Goal: Task Accomplishment & Management: Use online tool/utility

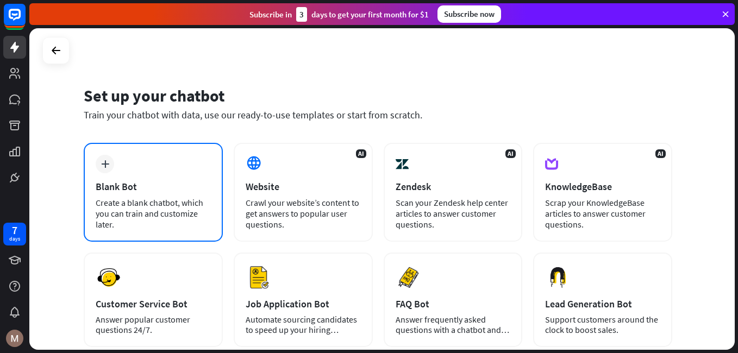
click at [135, 184] on div "Blank Bot" at bounding box center [153, 186] width 115 height 13
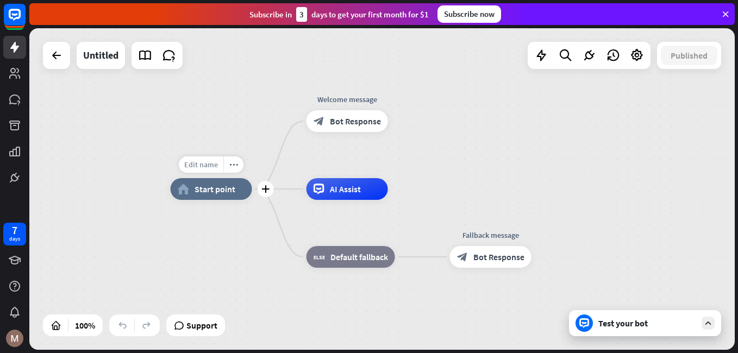
click at [210, 167] on span "Edit name" at bounding box center [201, 165] width 34 height 10
type input "**********"
click at [245, 233] on div "**********" at bounding box center [382, 189] width 706 height 322
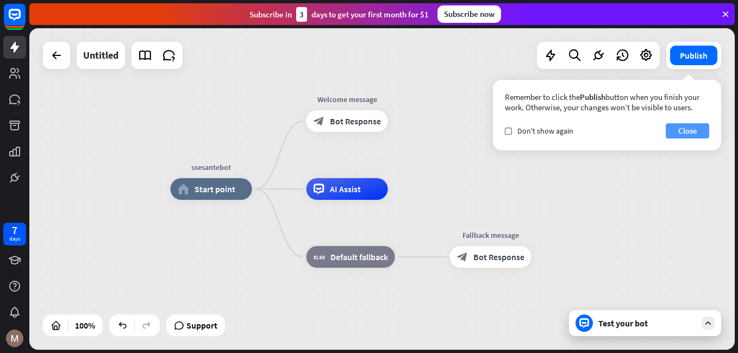
click at [682, 130] on button "Close" at bounding box center [687, 130] width 43 height 15
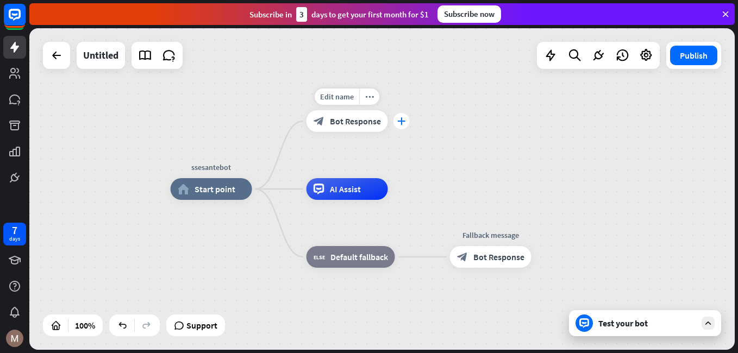
click at [404, 123] on icon "plus" at bounding box center [401, 121] width 8 height 8
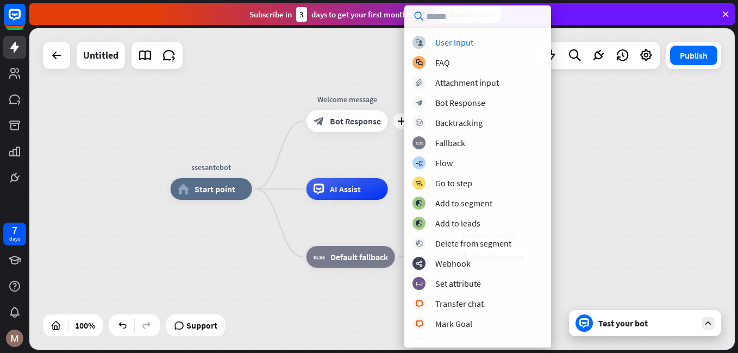
click at [260, 278] on div "ssesantebot home_2 Start point plus Welcome message block_bot_response Bot Resp…" at bounding box center [524, 350] width 706 height 322
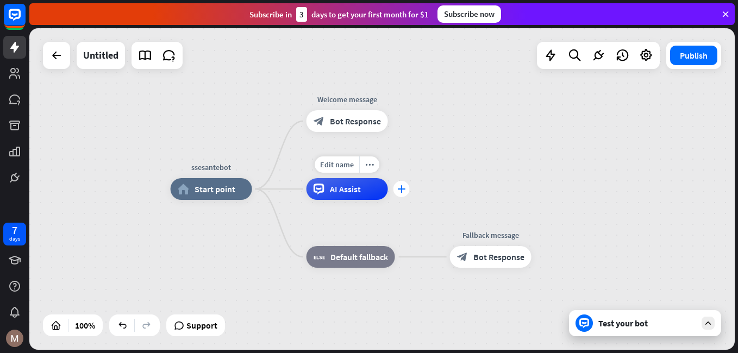
click at [403, 190] on icon "plus" at bounding box center [401, 189] width 8 height 8
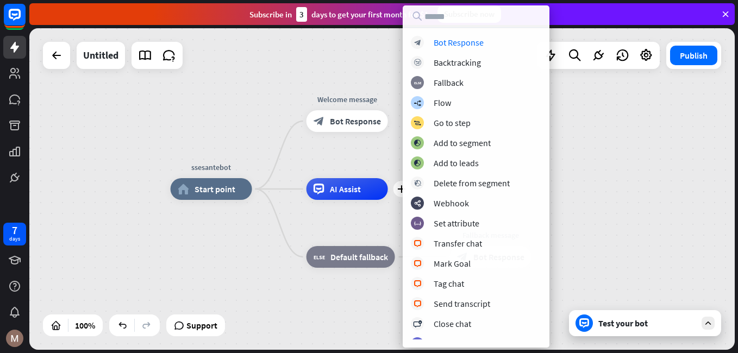
click at [284, 308] on div "ssesantebot home_2 Start point Welcome message block_bot_response Bot Response …" at bounding box center [524, 350] width 706 height 322
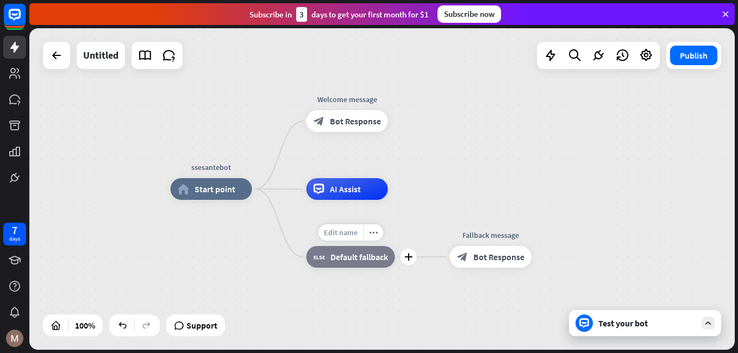
click at [348, 235] on span "Edit name" at bounding box center [341, 233] width 34 height 10
click at [376, 306] on div "ssesantebot home_2 Start point Welcome message block_bot_response Bot Response …" at bounding box center [524, 350] width 706 height 322
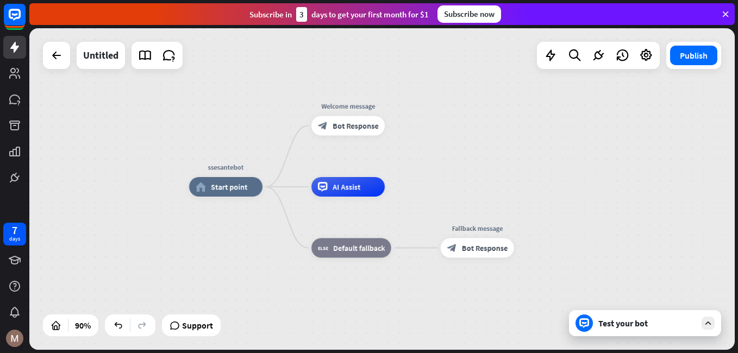
click at [647, 325] on div "Test your bot" at bounding box center [648, 323] width 98 height 11
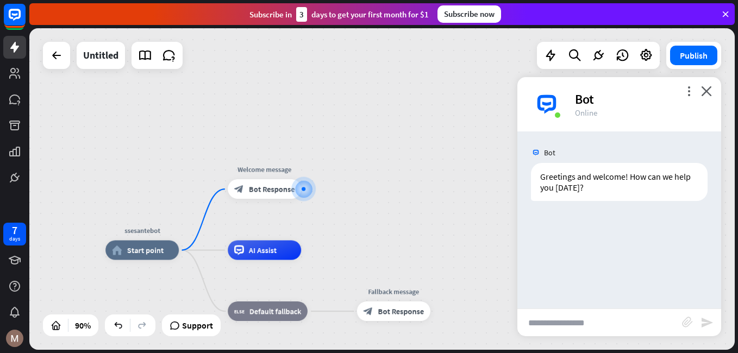
click at [600, 330] on input "text" at bounding box center [600, 322] width 165 height 27
type input "****"
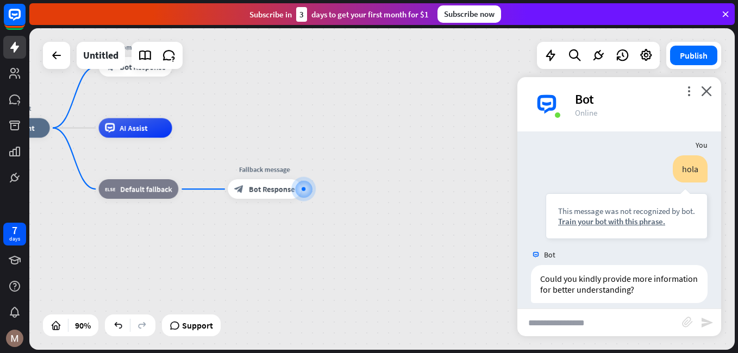
scroll to position [83, 0]
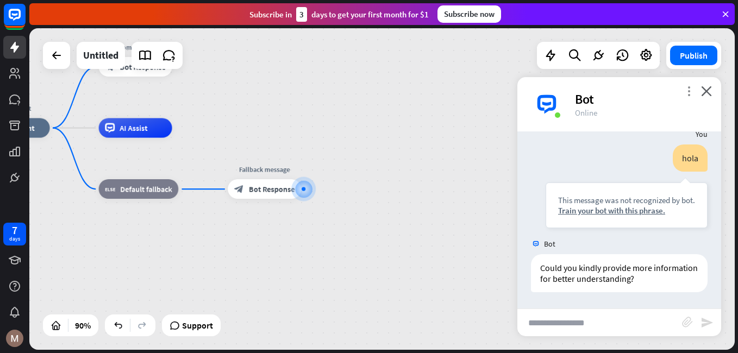
click at [690, 92] on icon "more_vert" at bounding box center [689, 91] width 10 height 10
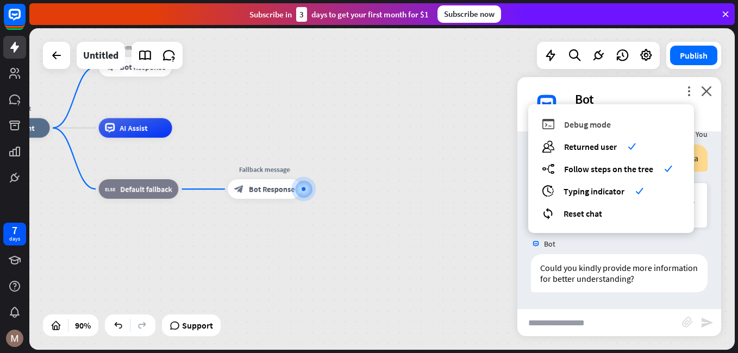
click at [581, 128] on span "Debug mode" at bounding box center [587, 124] width 47 height 11
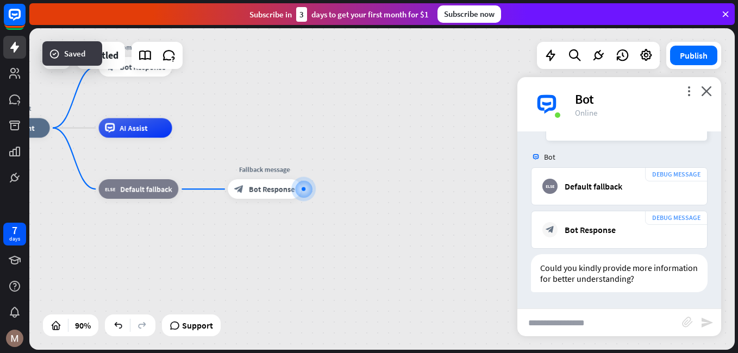
scroll to position [321, 0]
click at [441, 275] on div "ssesantebot home_2 Start point Welcome message block_bot_response Bot Response …" at bounding box center [294, 273] width 635 height 290
click at [709, 91] on icon "close" at bounding box center [706, 91] width 11 height 10
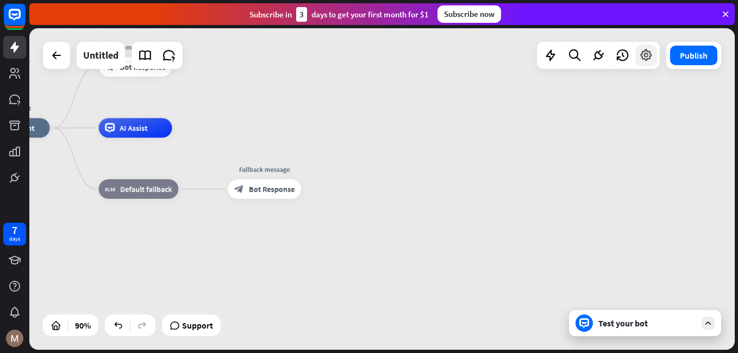
click at [642, 57] on icon at bounding box center [646, 55] width 14 height 14
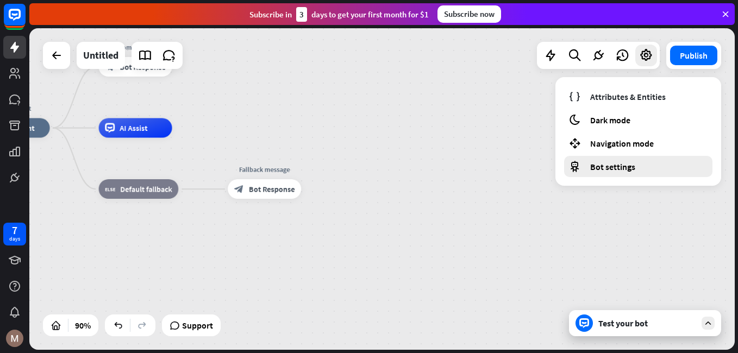
click at [614, 166] on span "Bot settings" at bounding box center [612, 166] width 45 height 11
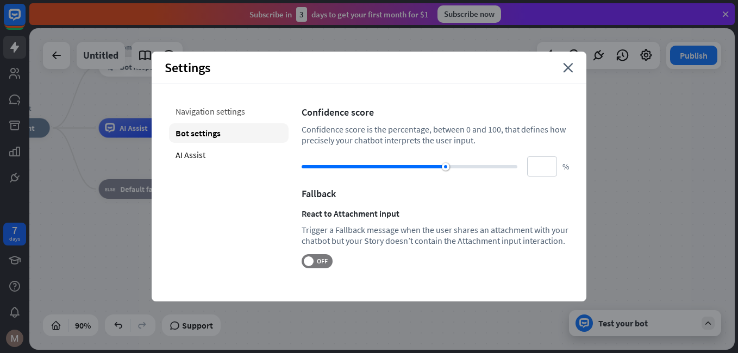
click at [210, 111] on div "Navigation settings" at bounding box center [229, 112] width 120 height 20
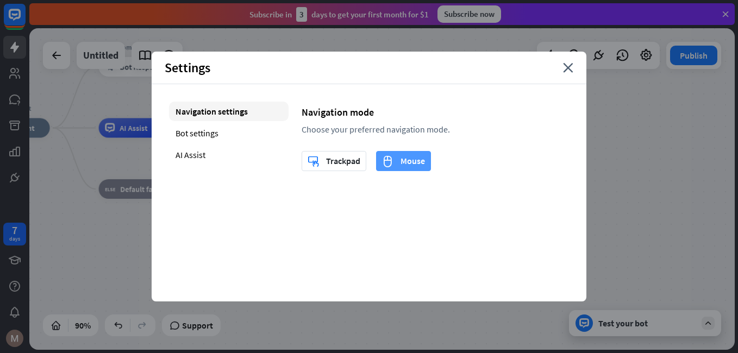
click at [390, 163] on icon "mouse" at bounding box center [387, 161] width 11 height 12
click at [565, 68] on icon "close" at bounding box center [568, 68] width 10 height 10
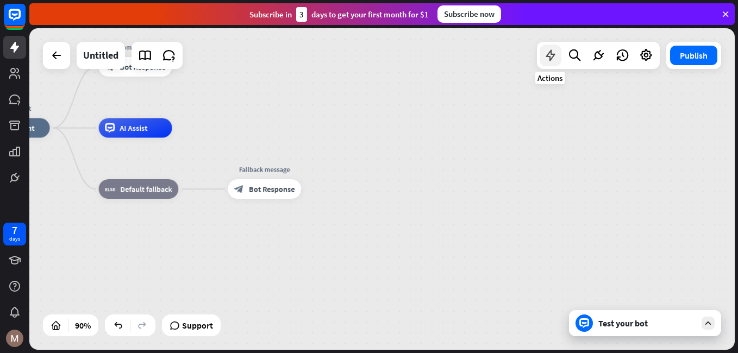
click at [550, 55] on icon at bounding box center [551, 55] width 14 height 14
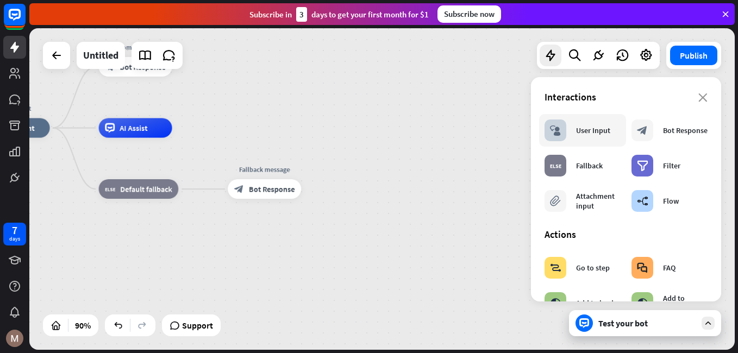
click at [562, 139] on div "block_user_input" at bounding box center [556, 131] width 22 height 22
click at [595, 138] on div "block_user_input User Input" at bounding box center [578, 131] width 66 height 22
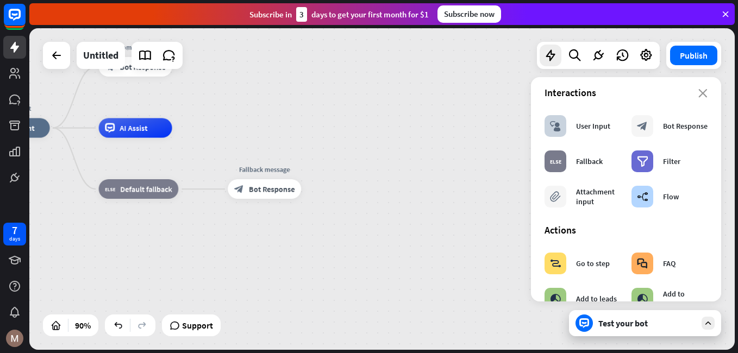
scroll to position [0, 0]
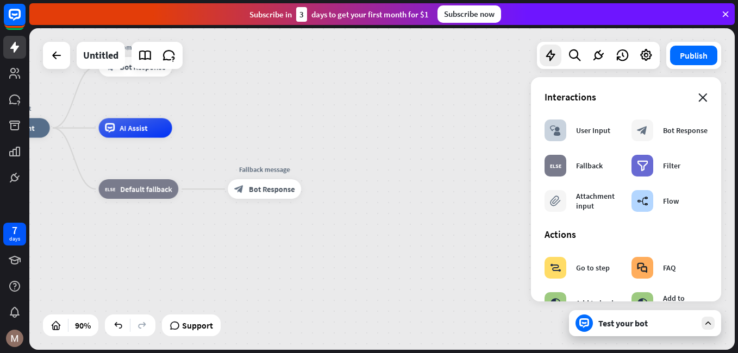
click at [699, 99] on icon "close" at bounding box center [703, 98] width 9 height 9
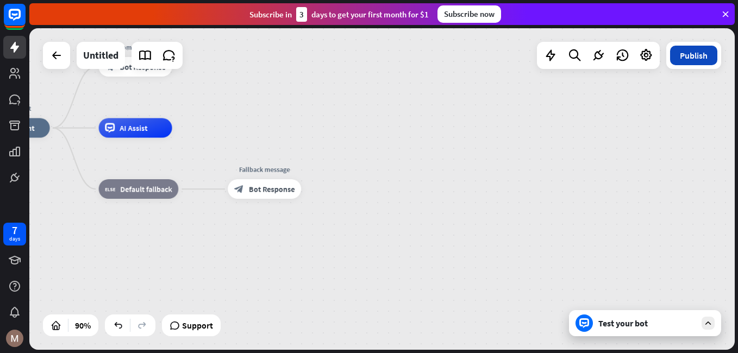
click at [690, 57] on button "Publish" at bounding box center [693, 56] width 47 height 20
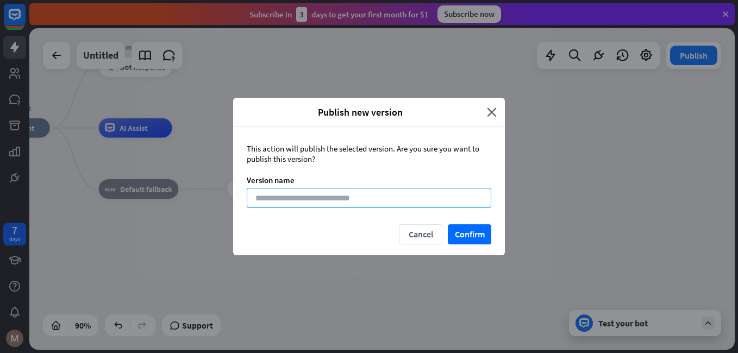
click at [312, 199] on input at bounding box center [369, 198] width 245 height 20
click at [470, 235] on button "Confirm" at bounding box center [469, 235] width 43 height 20
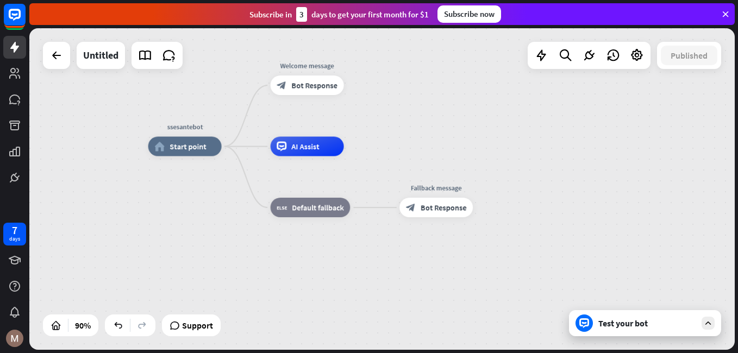
drag, startPoint x: 279, startPoint y: 254, endPoint x: 541, endPoint y: 273, distance: 263.2
click at [541, 273] on div "ssesantebot home_2 Start point Welcome message block_bot_response Bot Response …" at bounding box center [465, 292] width 635 height 290
click at [324, 88] on span "Bot Response" at bounding box center [314, 85] width 46 height 10
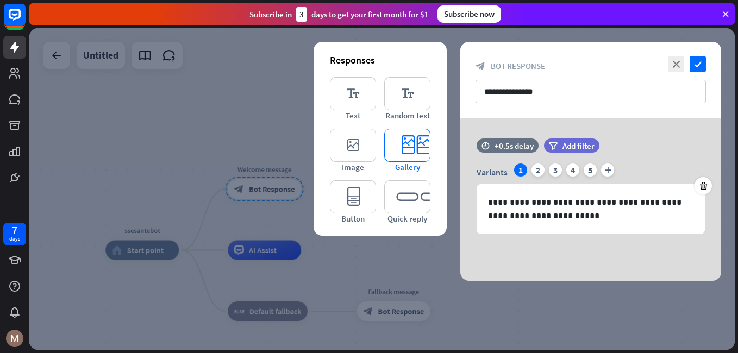
click at [404, 151] on icon "editor_card" at bounding box center [407, 145] width 46 height 33
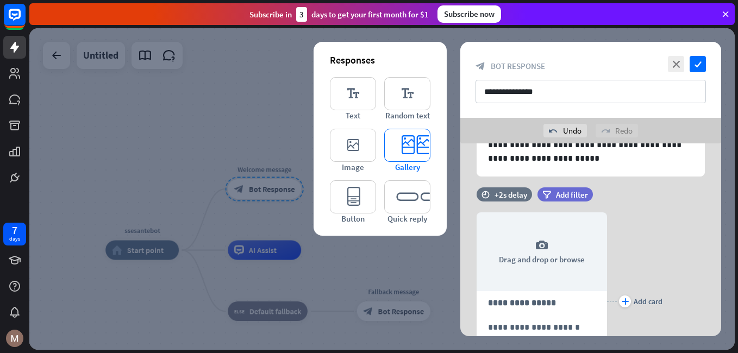
scroll to position [127, 0]
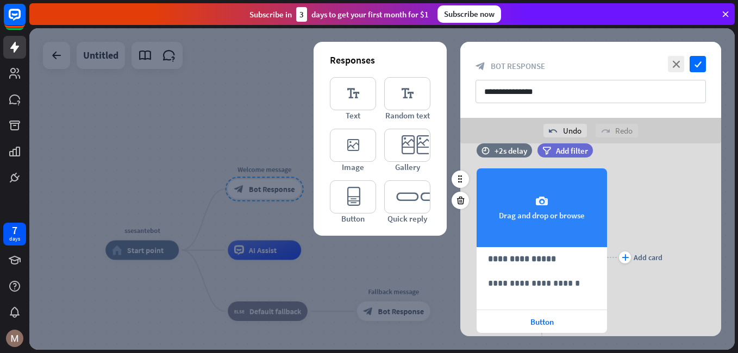
click at [534, 207] on div "camera Drag and drop or browse" at bounding box center [542, 208] width 130 height 79
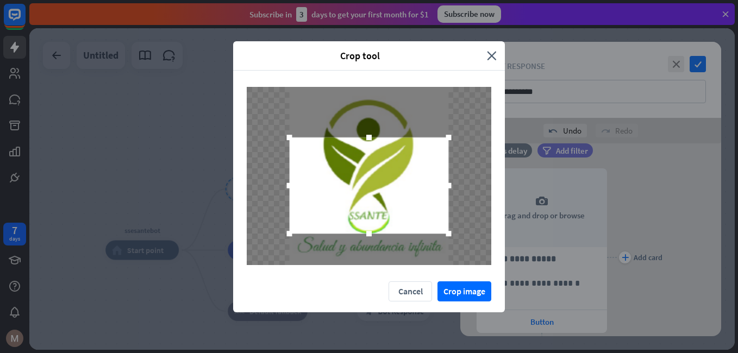
drag, startPoint x: 367, startPoint y: 215, endPoint x: 369, endPoint y: 281, distance: 65.8
click at [369, 281] on div "Crop tool close Cancel Crop image" at bounding box center [369, 176] width 272 height 271
drag, startPoint x: 371, startPoint y: 138, endPoint x: 364, endPoint y: 99, distance: 39.7
click at [364, 99] on div at bounding box center [369, 176] width 245 height 178
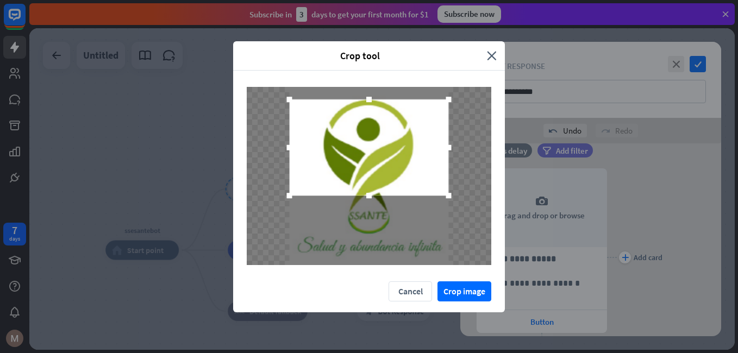
drag, startPoint x: 382, startPoint y: 194, endPoint x: 375, endPoint y: 142, distance: 51.7
click at [375, 142] on div at bounding box center [369, 147] width 159 height 96
click at [457, 295] on button "Crop image" at bounding box center [465, 292] width 54 height 20
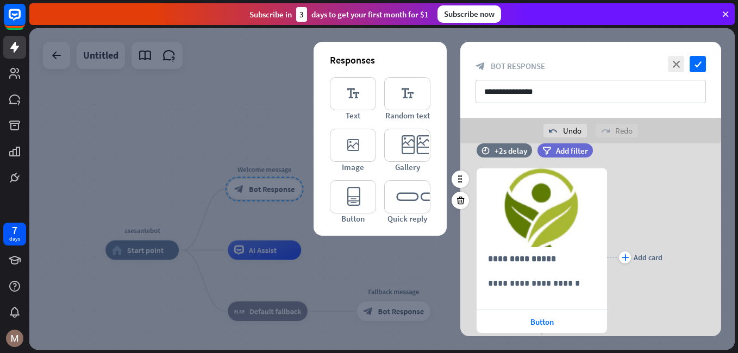
click at [438, 279] on div at bounding box center [382, 189] width 706 height 322
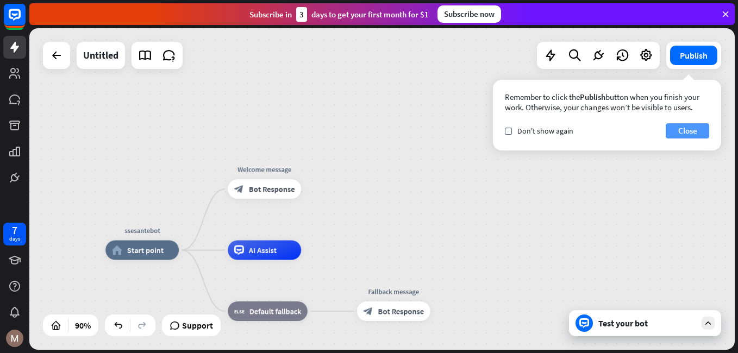
click at [686, 128] on button "Close" at bounding box center [687, 130] width 43 height 15
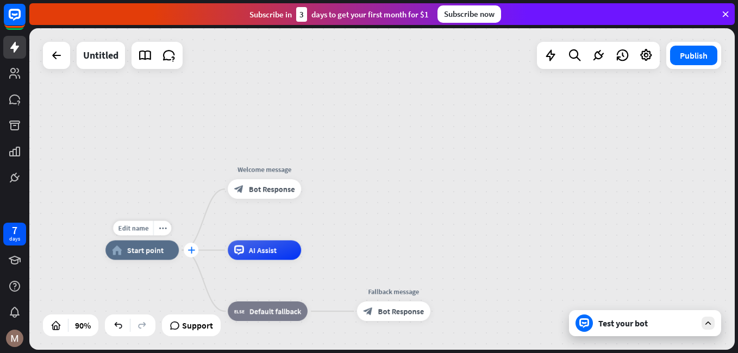
click at [194, 251] on icon "plus" at bounding box center [192, 250] width 8 height 7
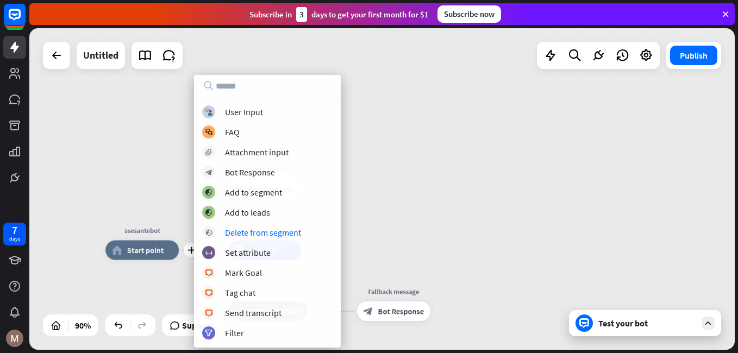
click at [385, 234] on div "plus ssesantebot home_2 Start point Welcome message block_bot_response Bot Resp…" at bounding box center [382, 189] width 706 height 322
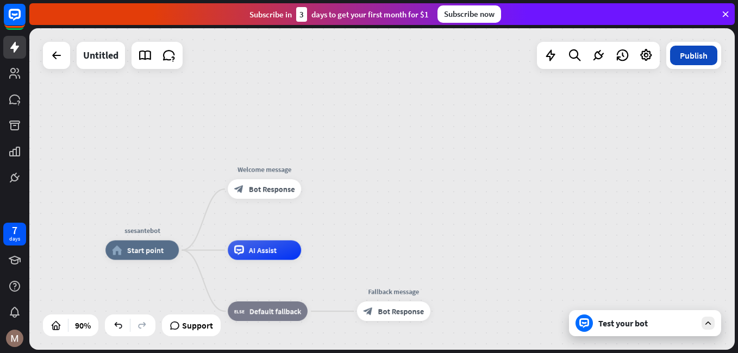
click at [698, 57] on button "Publish" at bounding box center [693, 56] width 47 height 20
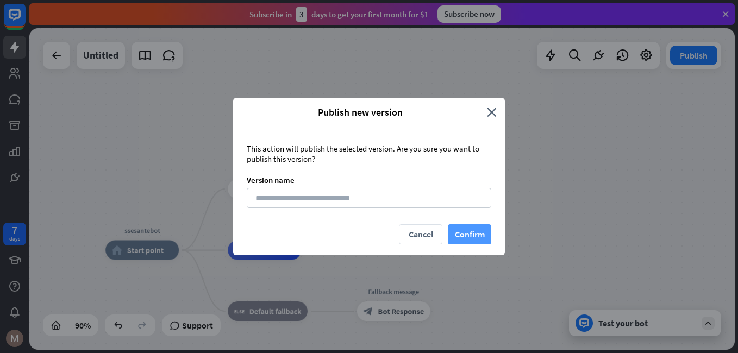
click at [466, 235] on button "Confirm" at bounding box center [469, 235] width 43 height 20
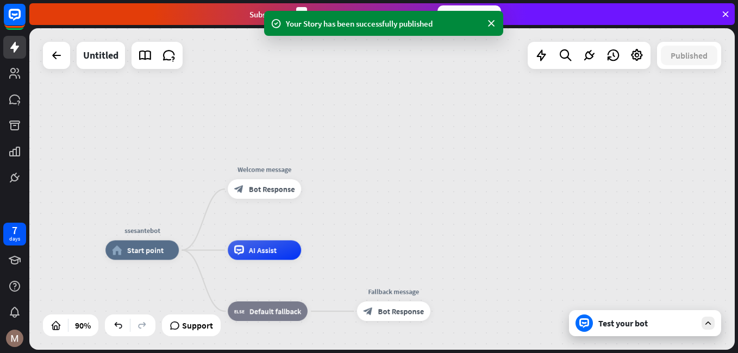
click at [377, 26] on div "Your Story has been successfully published" at bounding box center [384, 23] width 196 height 11
click at [18, 315] on icon at bounding box center [15, 312] width 10 height 11
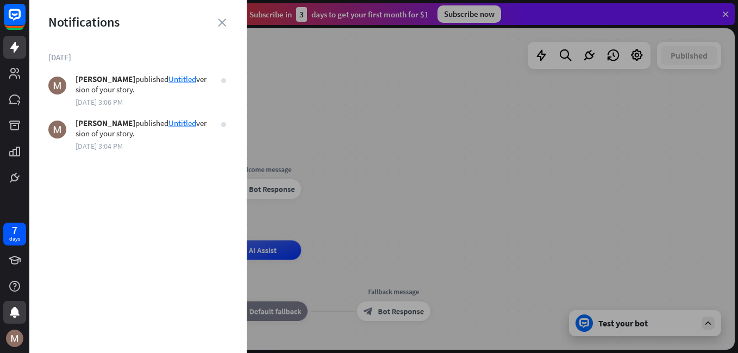
click at [226, 23] on div "Notifications" at bounding box center [137, 22] width 217 height 17
click at [220, 21] on icon "close" at bounding box center [222, 22] width 8 height 8
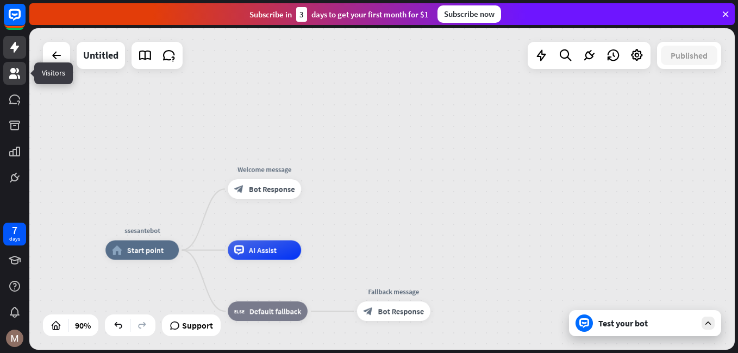
click at [15, 72] on icon at bounding box center [14, 73] width 11 height 11
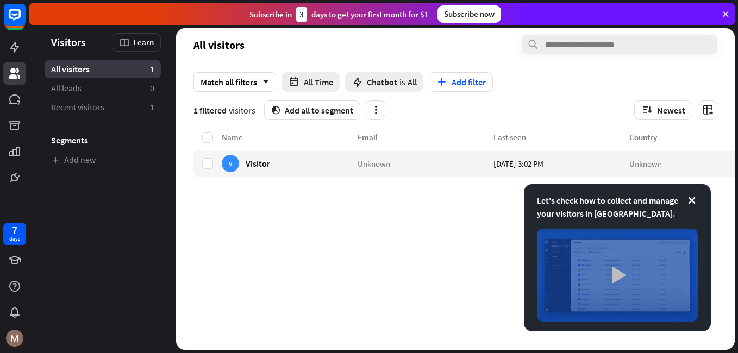
click at [619, 275] on img at bounding box center [617, 275] width 161 height 93
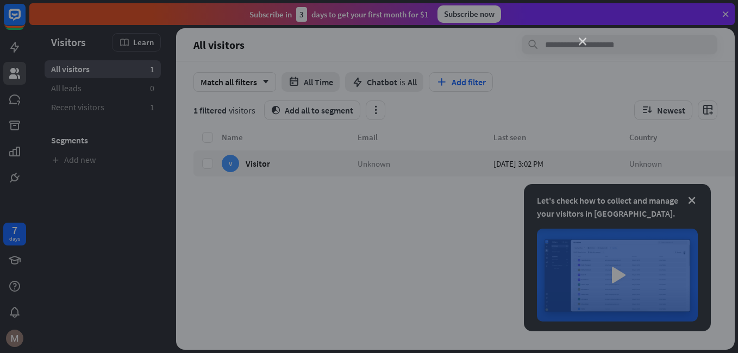
click at [583, 39] on icon "close" at bounding box center [583, 42] width 8 height 8
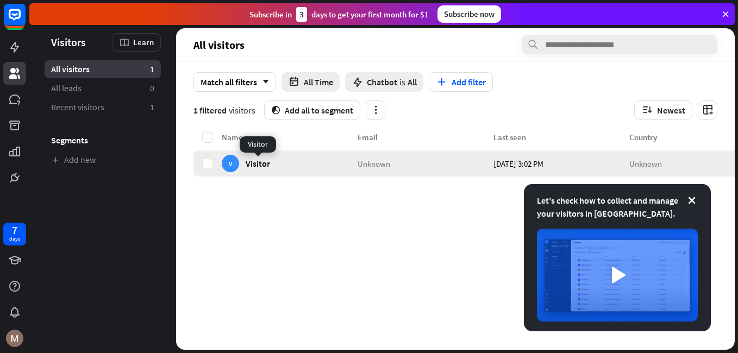
click at [260, 166] on span "Visitor" at bounding box center [258, 163] width 24 height 10
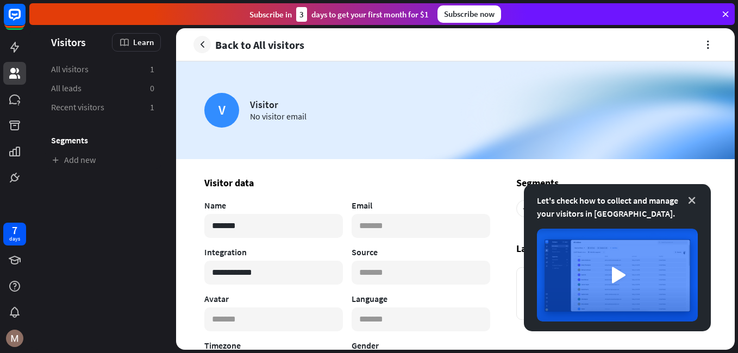
click at [692, 198] on icon at bounding box center [692, 200] width 11 height 11
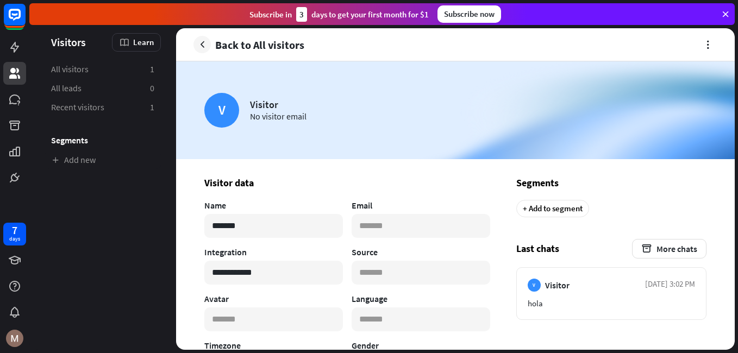
click at [198, 46] on icon "button" at bounding box center [202, 44] width 11 height 11
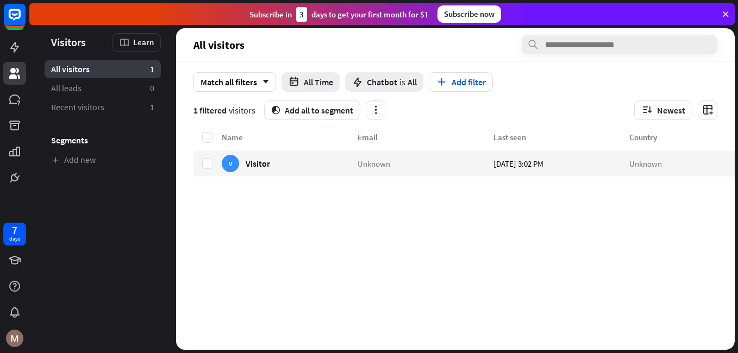
click at [103, 250] on aside "Visitors Learn All visitors 1 All leads 0 Recent visitors 1 Segments Add new" at bounding box center [102, 189] width 147 height 322
click at [16, 47] on icon at bounding box center [14, 47] width 9 height 11
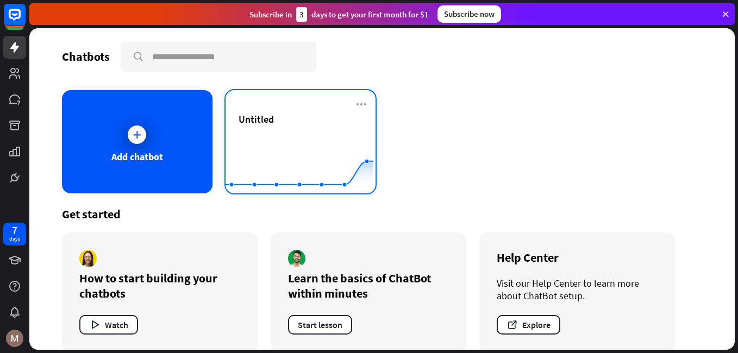
click at [309, 134] on rect at bounding box center [300, 167] width 148 height 68
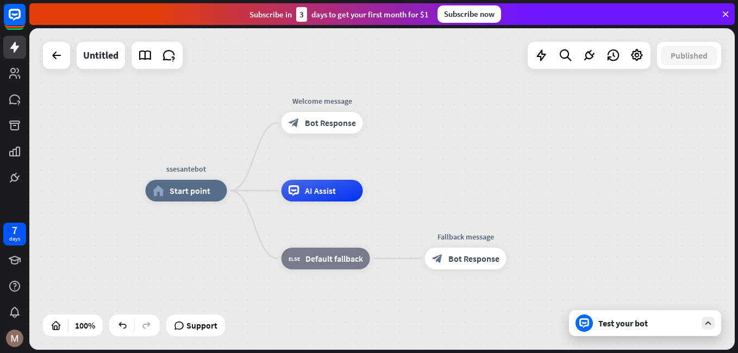
drag, startPoint x: 252, startPoint y: 245, endPoint x: 231, endPoint y: 245, distance: 21.2
click at [231, 245] on div "ssesantebot home_2 Start point Welcome message block_bot_response Bot Response …" at bounding box center [499, 352] width 706 height 322
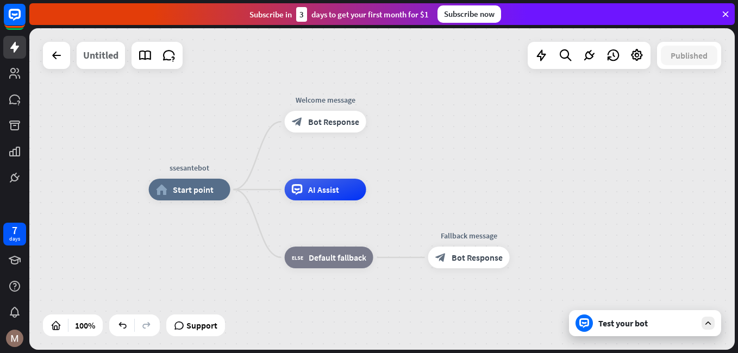
click at [101, 59] on div "Untitled" at bounding box center [100, 55] width 35 height 27
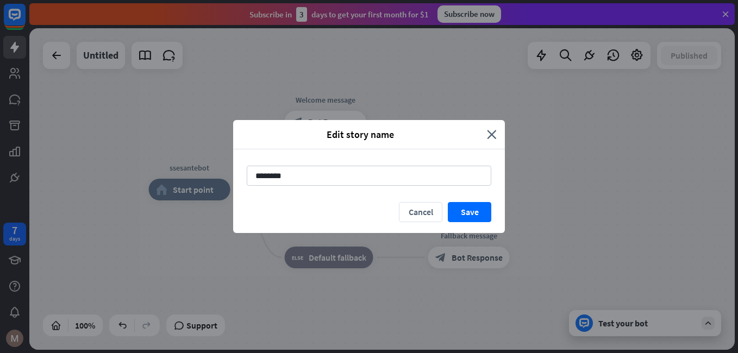
drag, startPoint x: 293, startPoint y: 176, endPoint x: 245, endPoint y: 175, distance: 47.9
click at [246, 175] on div "********" at bounding box center [369, 176] width 272 height 53
type input "********"
click at [470, 215] on button "Save" at bounding box center [469, 212] width 43 height 20
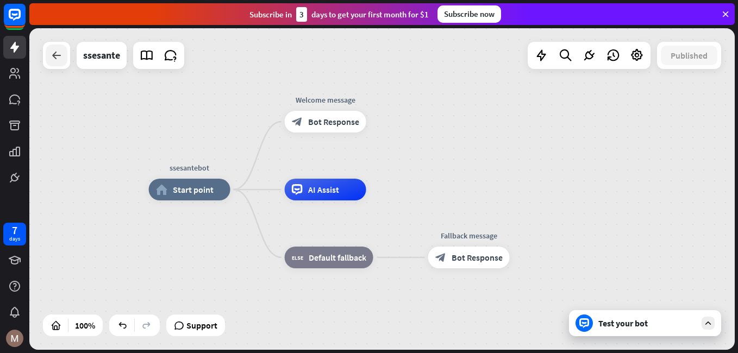
click at [52, 59] on icon at bounding box center [56, 55] width 13 height 13
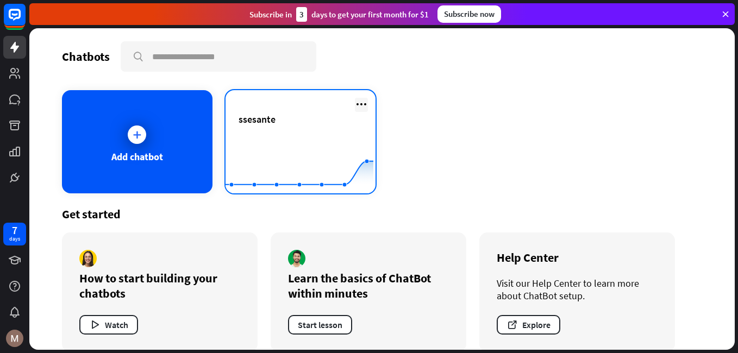
click at [359, 104] on icon at bounding box center [361, 104] width 13 height 13
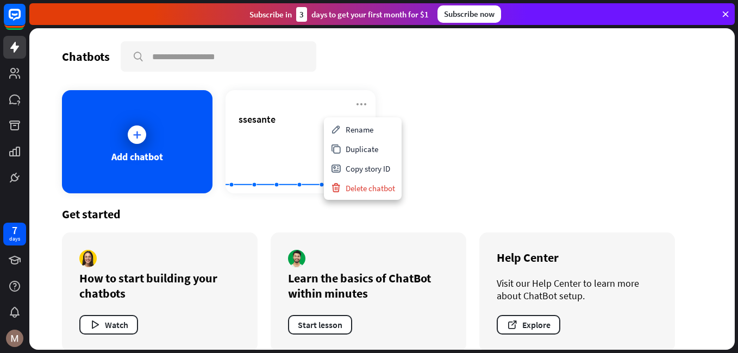
click at [513, 150] on div "Add chatbot ssesante Created with Highcharts 10.1.0 0 1 2" at bounding box center [382, 141] width 640 height 103
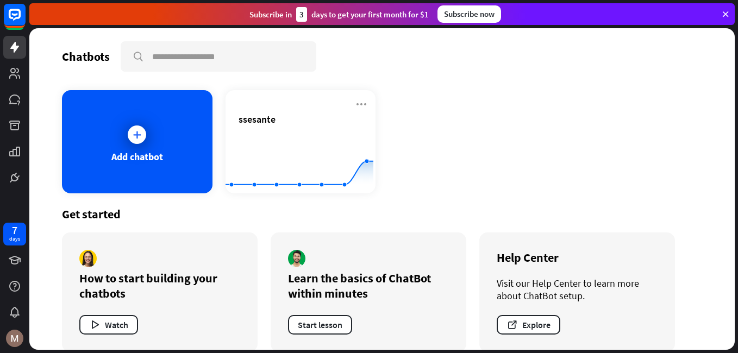
scroll to position [15, 0]
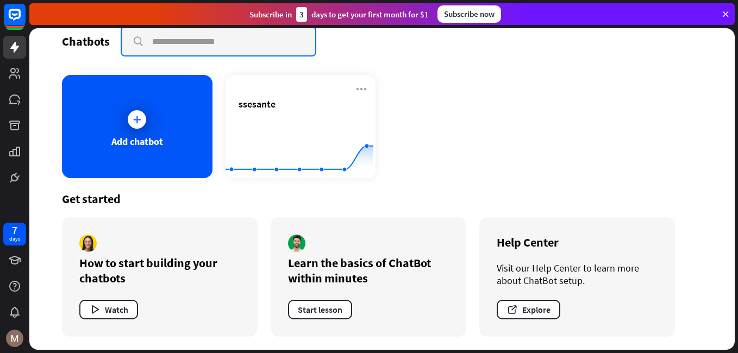
click at [206, 48] on input "text" at bounding box center [219, 41] width 194 height 28
drag, startPoint x: 482, startPoint y: 149, endPoint x: 475, endPoint y: 146, distance: 7.8
click at [482, 150] on div "Add chatbot ssesante Created with Highcharts 10.1.0 0 1 2" at bounding box center [382, 126] width 640 height 103
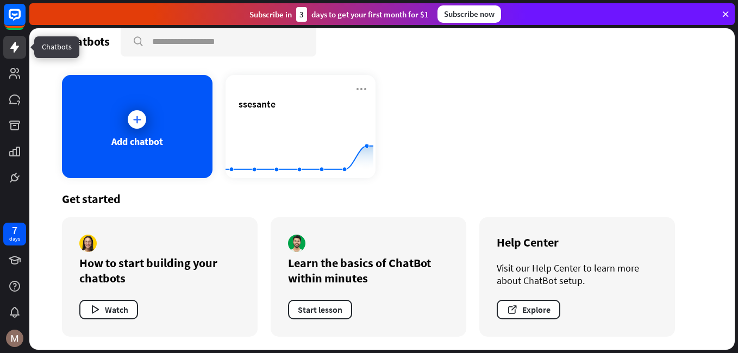
click at [15, 49] on icon at bounding box center [14, 47] width 9 height 11
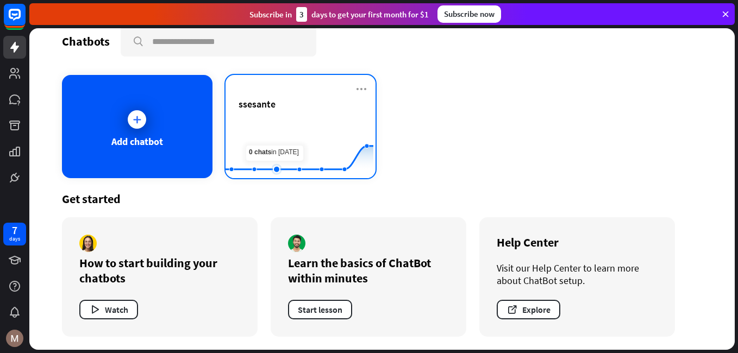
click at [279, 133] on rect at bounding box center [300, 151] width 148 height 68
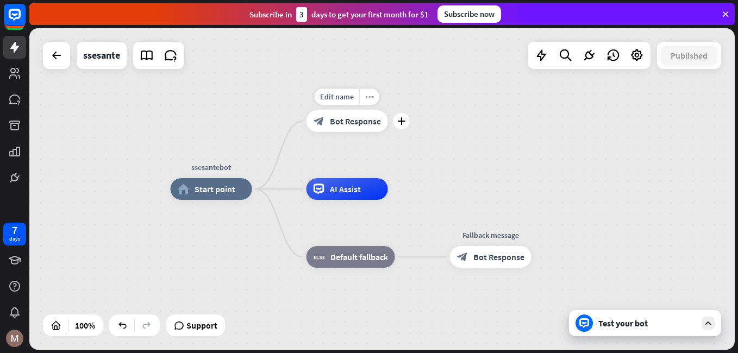
click at [370, 98] on icon "more_horiz" at bounding box center [369, 97] width 9 height 8
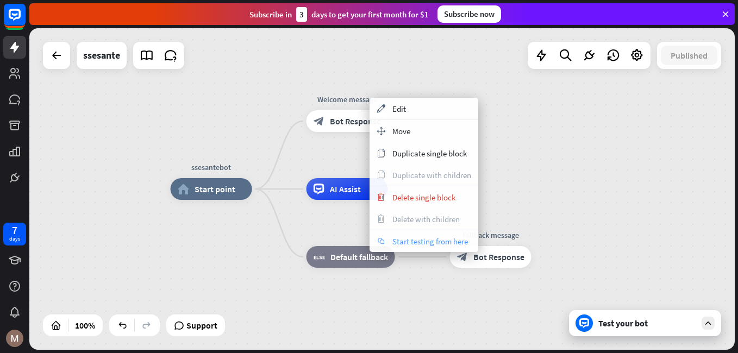
click at [415, 240] on span "Start testing from here" at bounding box center [431, 241] width 76 height 10
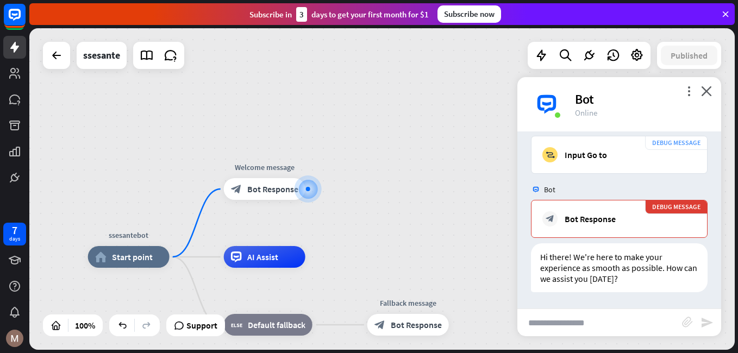
scroll to position [27, 0]
click at [688, 94] on icon "more_vert" at bounding box center [689, 91] width 10 height 10
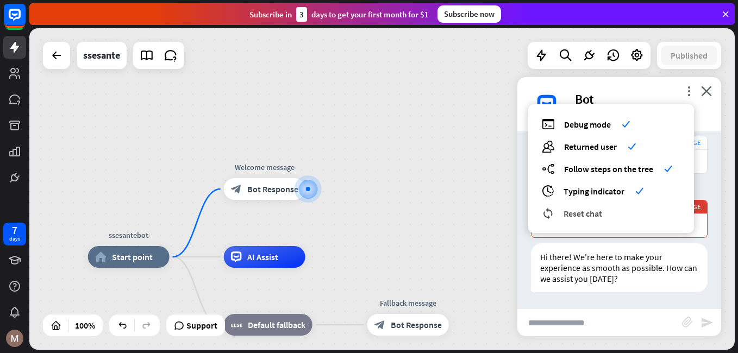
click at [594, 215] on span "Reset chat" at bounding box center [583, 213] width 39 height 11
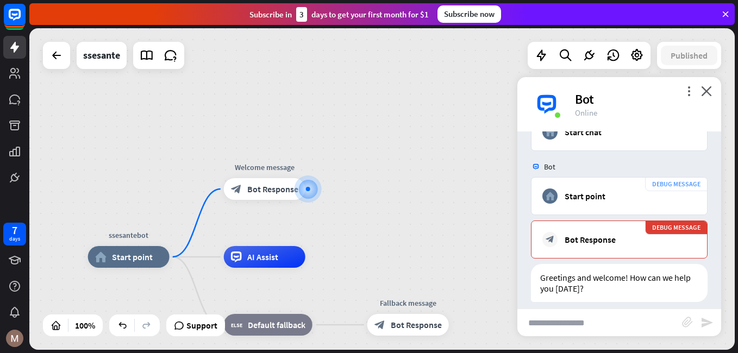
scroll to position [60, 0]
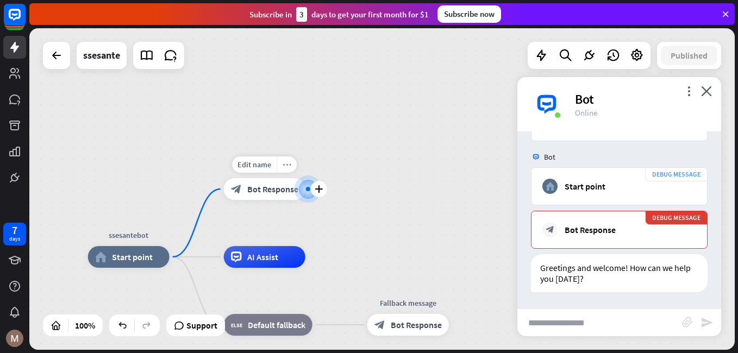
click at [285, 165] on icon "more_horiz" at bounding box center [287, 165] width 9 height 8
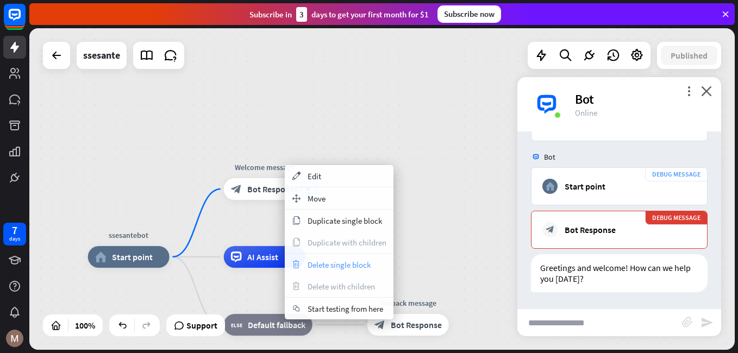
click at [338, 265] on span "Delete single block" at bounding box center [339, 265] width 63 height 10
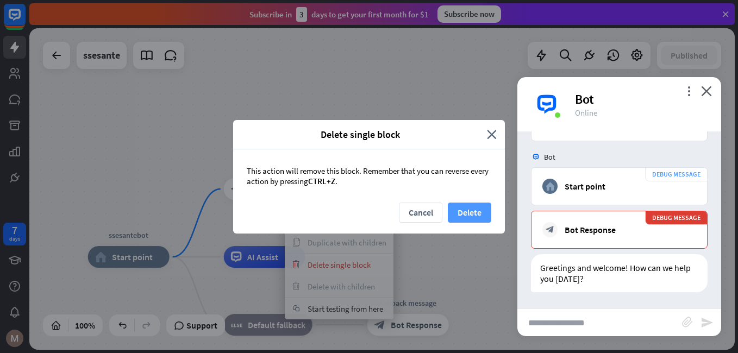
click at [464, 214] on button "Delete" at bounding box center [469, 213] width 43 height 20
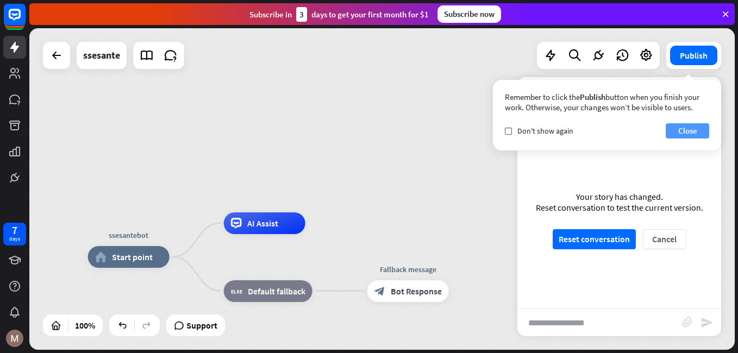
click at [693, 130] on button "Close" at bounding box center [687, 130] width 43 height 15
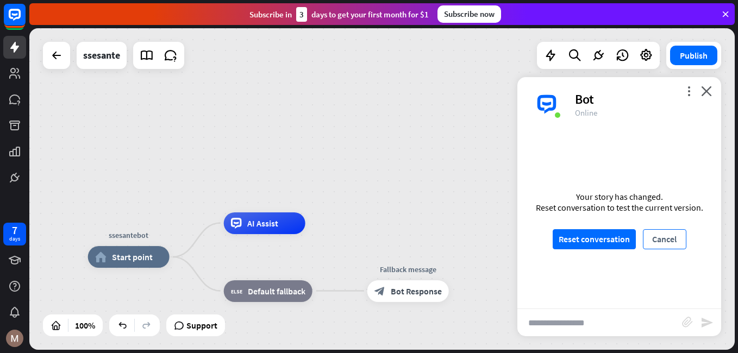
click at [661, 240] on button "Cancel" at bounding box center [664, 239] width 43 height 20
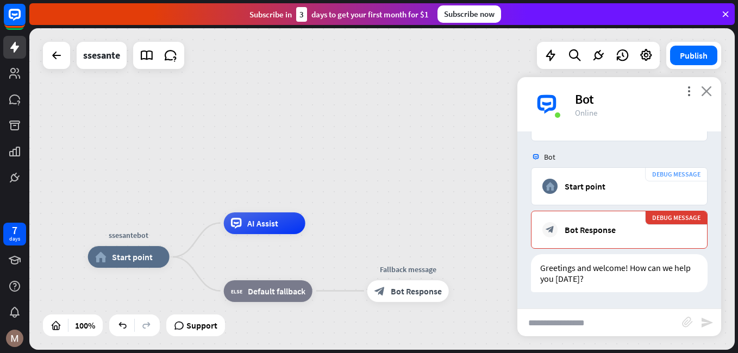
click at [705, 89] on icon "close" at bounding box center [706, 91] width 11 height 10
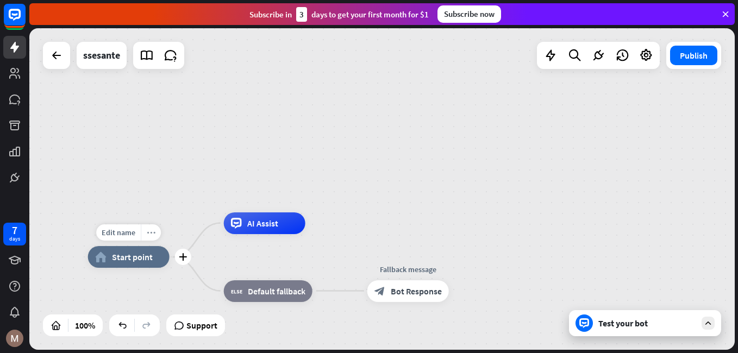
click at [152, 233] on icon "more_horiz" at bounding box center [151, 233] width 9 height 8
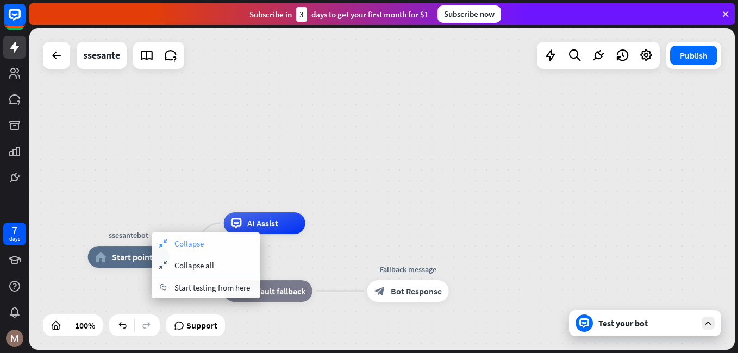
click at [187, 243] on span "Collapse" at bounding box center [189, 244] width 29 height 10
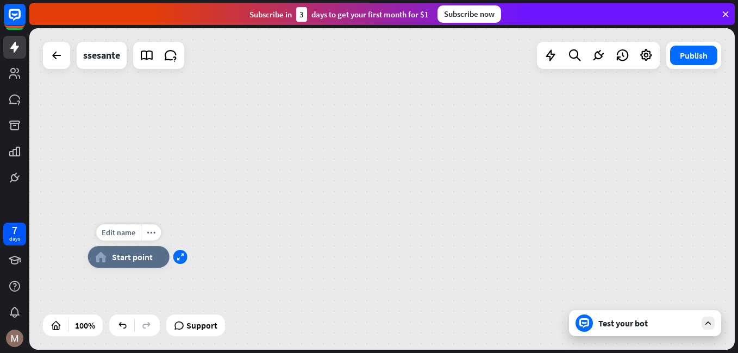
click at [182, 259] on icon "expand" at bounding box center [181, 257] width 8 height 7
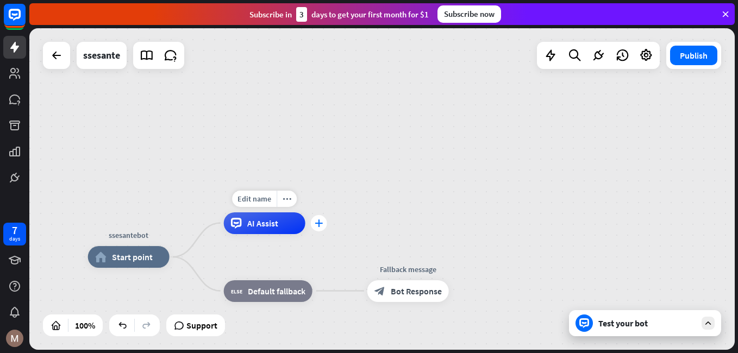
click at [316, 226] on icon "plus" at bounding box center [319, 224] width 8 height 8
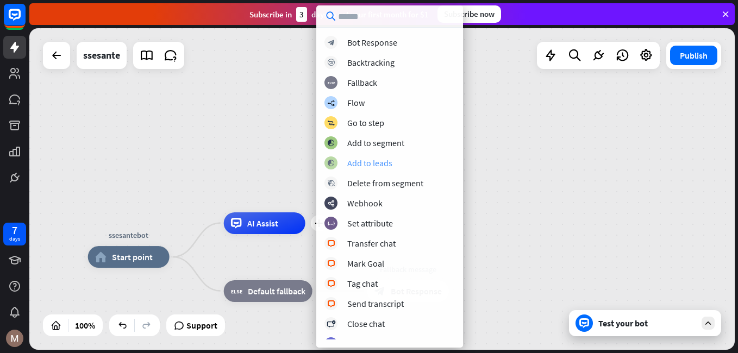
click at [375, 165] on div "Add to leads" at bounding box center [369, 163] width 45 height 11
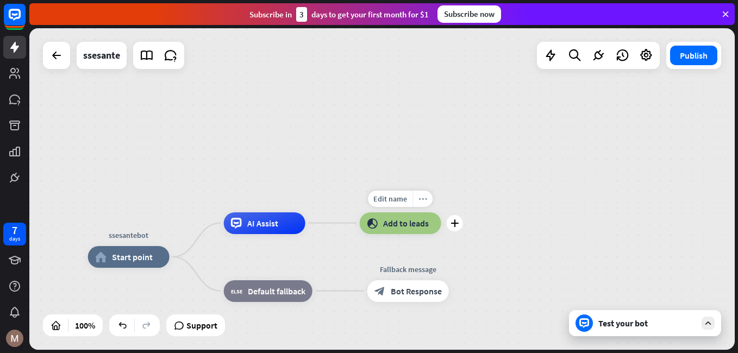
click at [425, 200] on icon "more_horiz" at bounding box center [423, 199] width 9 height 8
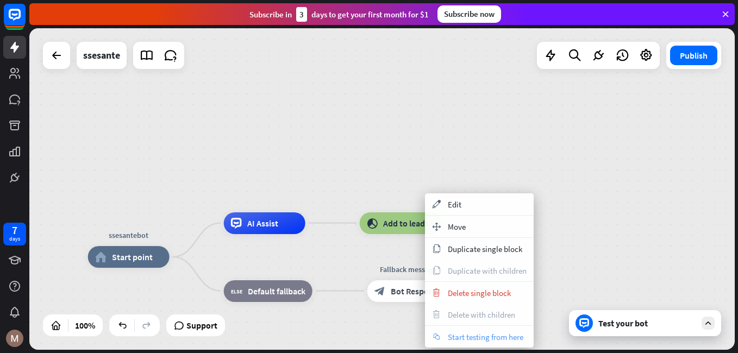
click at [487, 338] on span "Start testing from here" at bounding box center [486, 337] width 76 height 10
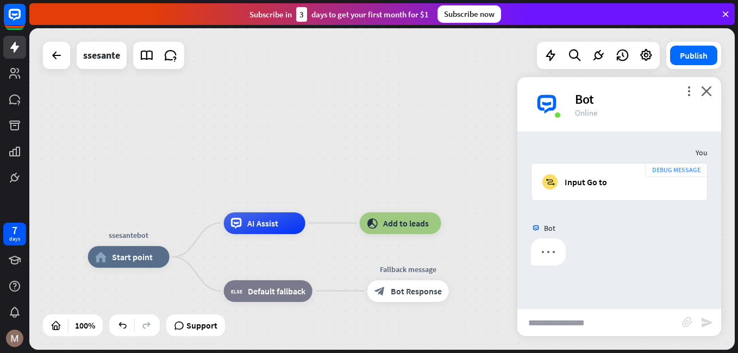
scroll to position [0, 0]
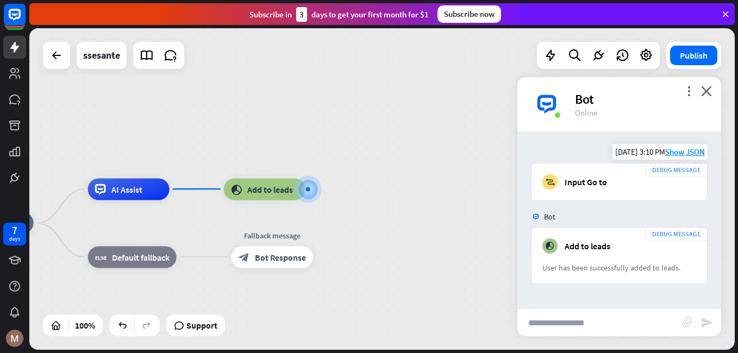
click at [597, 183] on div "Input Go to" at bounding box center [586, 182] width 42 height 11
click at [577, 331] on input "text" at bounding box center [600, 322] width 165 height 27
type input "*****"
click at [707, 326] on icon "send" at bounding box center [707, 322] width 13 height 13
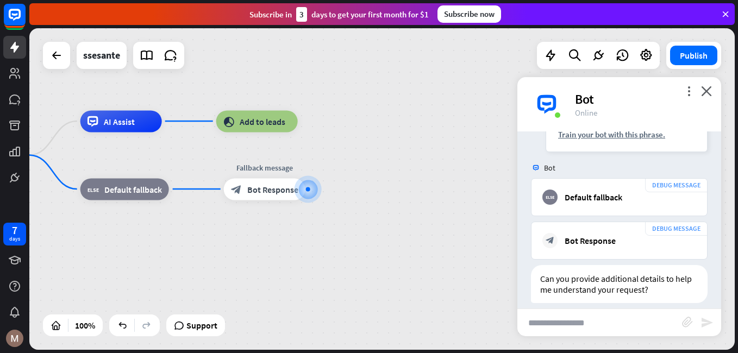
scroll to position [253, 0]
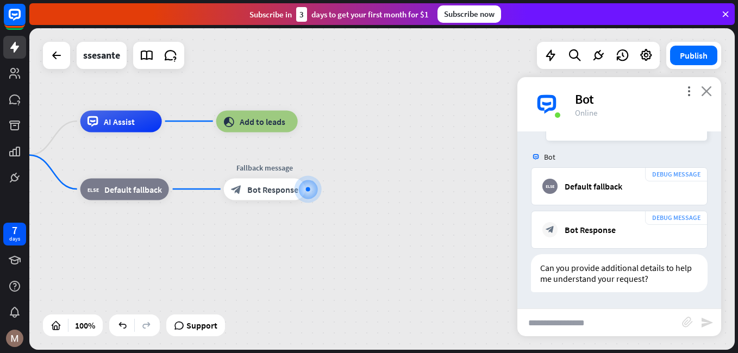
click at [707, 88] on icon "close" at bounding box center [706, 91] width 11 height 10
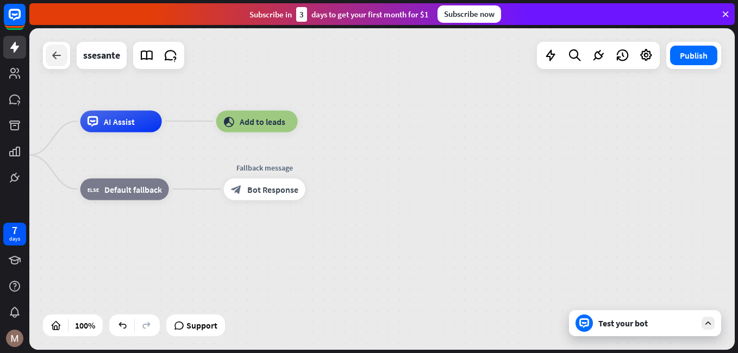
click at [56, 60] on icon at bounding box center [56, 55] width 13 height 13
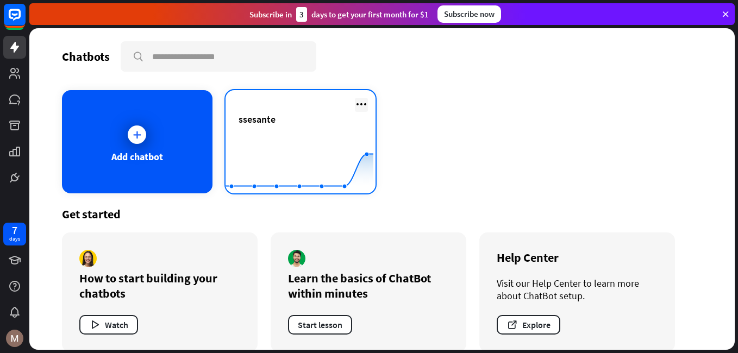
click at [355, 106] on icon at bounding box center [361, 104] width 13 height 13
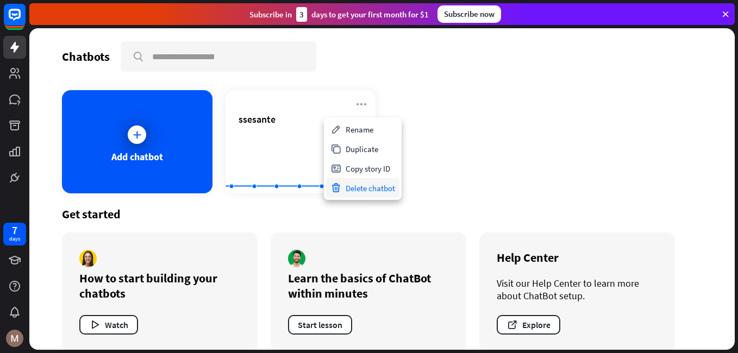
click at [369, 188] on div "Delete chatbot" at bounding box center [362, 188] width 73 height 20
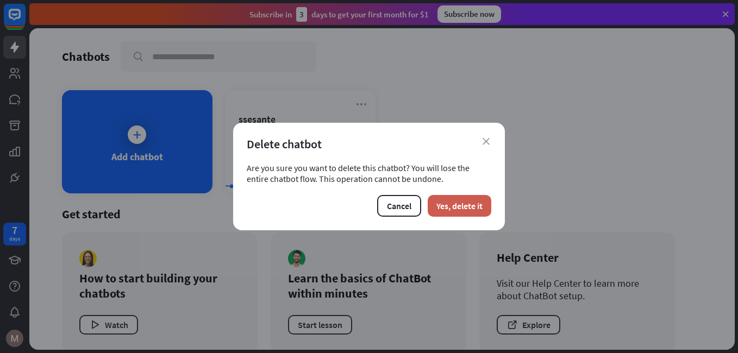
click at [460, 205] on button "Yes, delete it" at bounding box center [460, 206] width 64 height 22
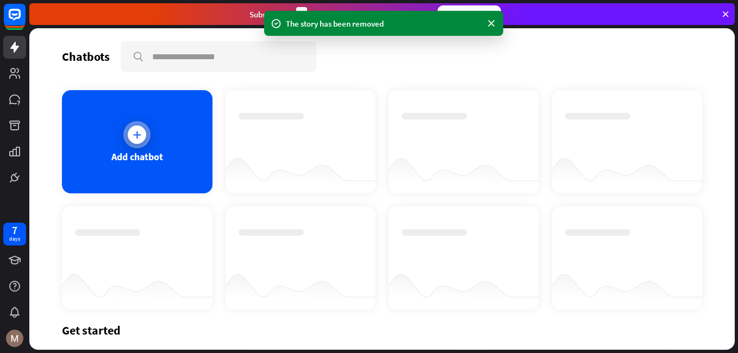
click at [135, 137] on icon at bounding box center [137, 134] width 11 height 11
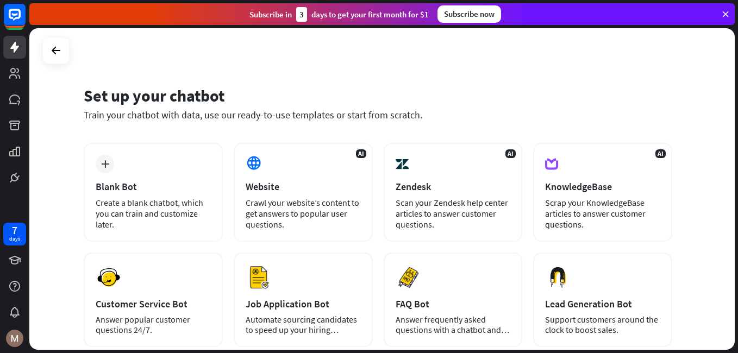
scroll to position [128, 0]
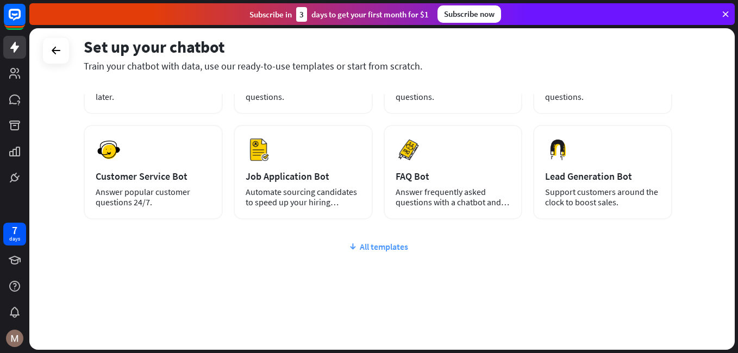
click at [377, 247] on div "All templates" at bounding box center [378, 246] width 589 height 11
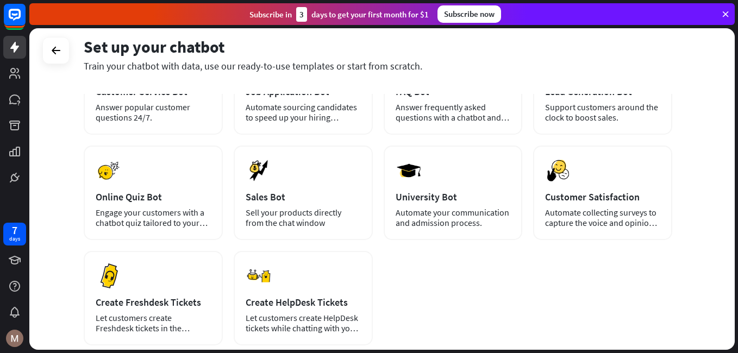
scroll to position [284, 0]
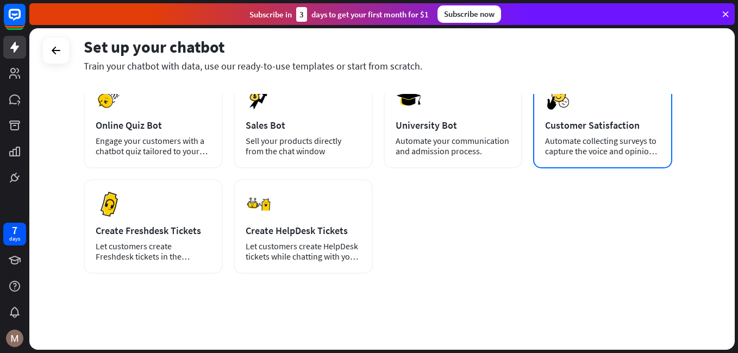
click at [588, 117] on div "Preview Customer Satisfaction Automate collecting surveys to capture the voice …" at bounding box center [602, 121] width 139 height 95
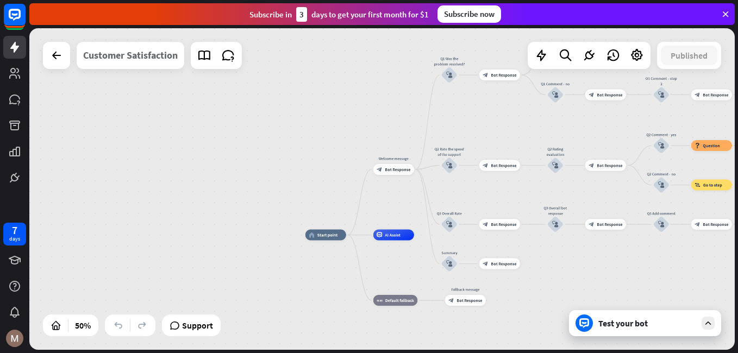
click at [160, 53] on div "Customer Satisfaction" at bounding box center [130, 55] width 95 height 27
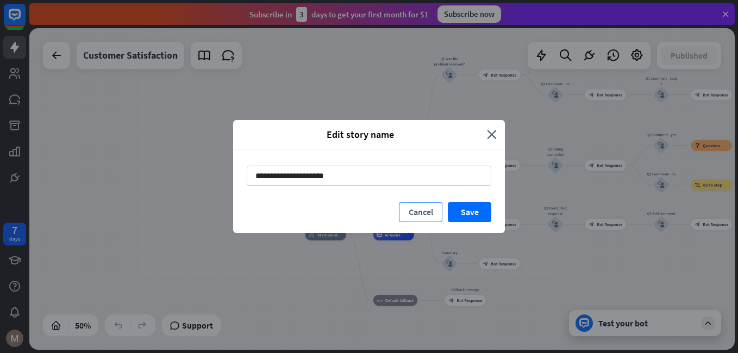
click at [427, 212] on button "Cancel" at bounding box center [420, 212] width 43 height 20
